Goal: Check status: Check status

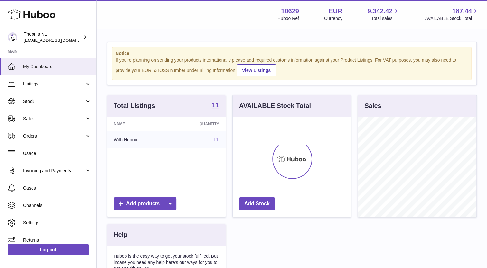
scroll to position [100, 118]
click at [27, 120] on span "Sales" at bounding box center [53, 119] width 61 height 6
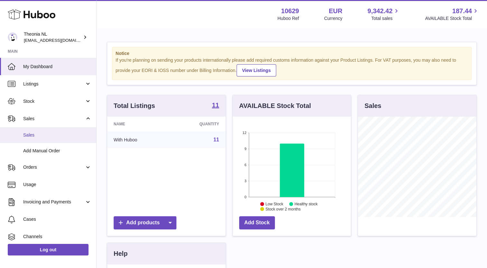
click at [34, 133] on span "Sales" at bounding box center [57, 135] width 68 height 6
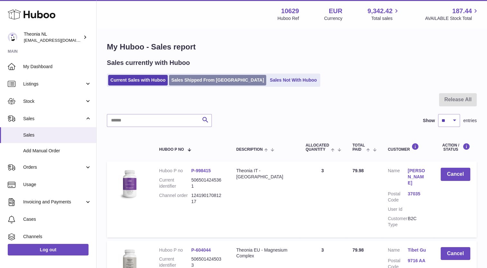
click at [193, 80] on link "Sales Shipped From Huboo" at bounding box center [217, 80] width 97 height 11
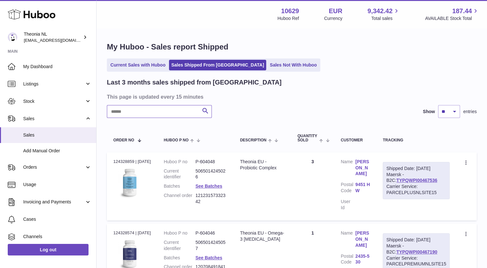
click at [176, 107] on input "text" at bounding box center [159, 111] width 105 height 13
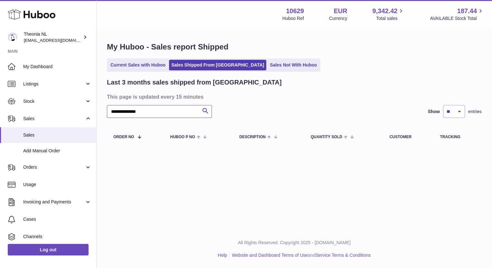
type input "**********"
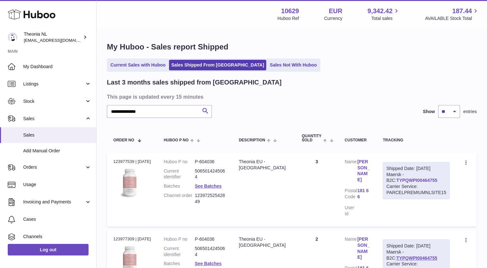
click at [409, 182] on link "TYPQWPI00464755" at bounding box center [416, 180] width 41 height 5
click at [62, 251] on link "Log out" at bounding box center [48, 250] width 81 height 12
